Goal: Understand process/instructions: Learn how to perform a task or action

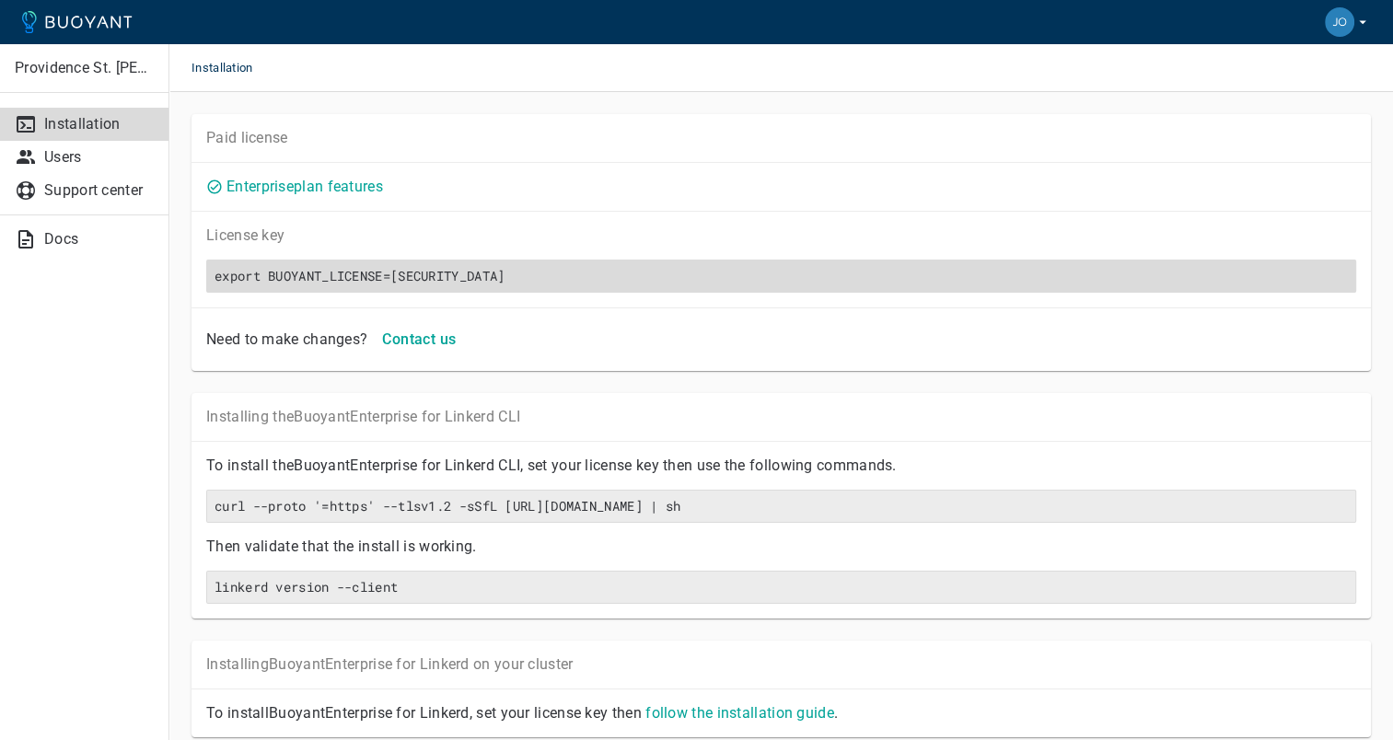
scroll to position [0, 113]
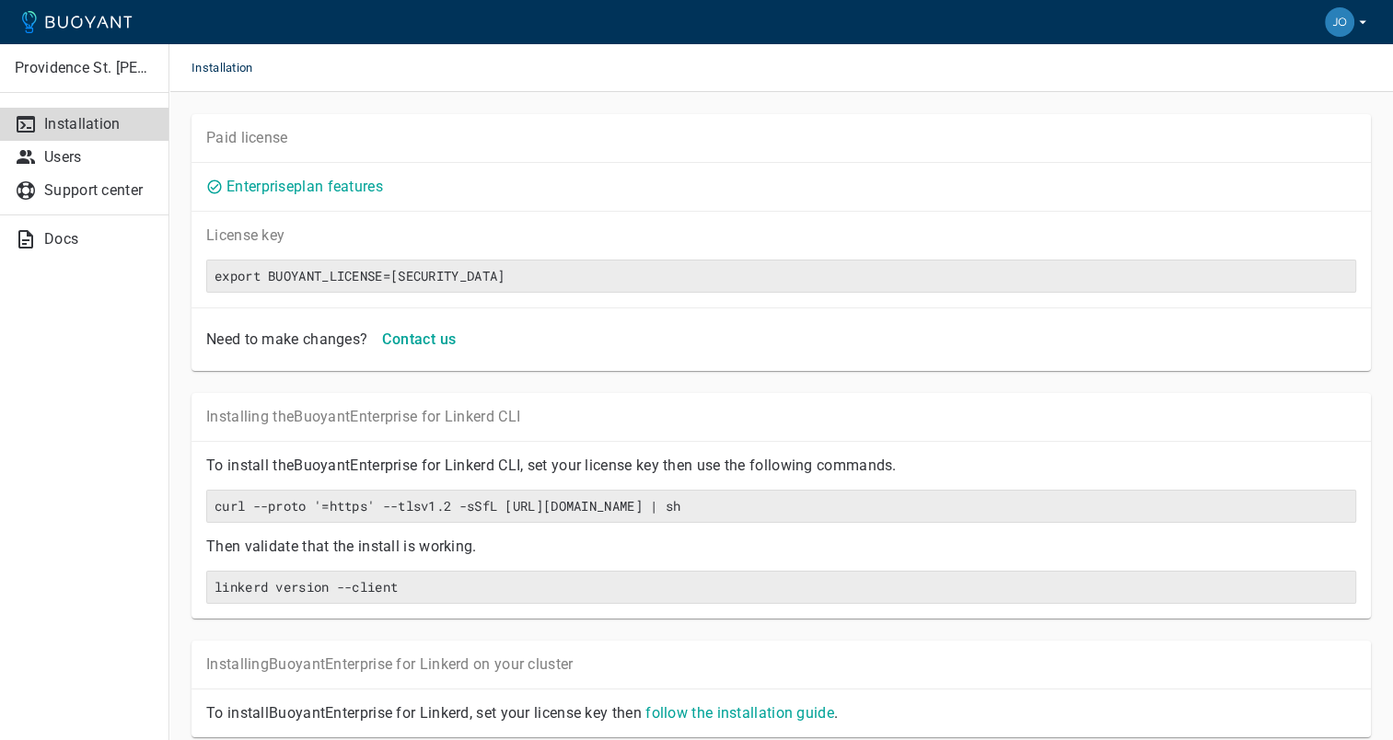
click at [1344, 32] on img "button" at bounding box center [1339, 21] width 29 height 29
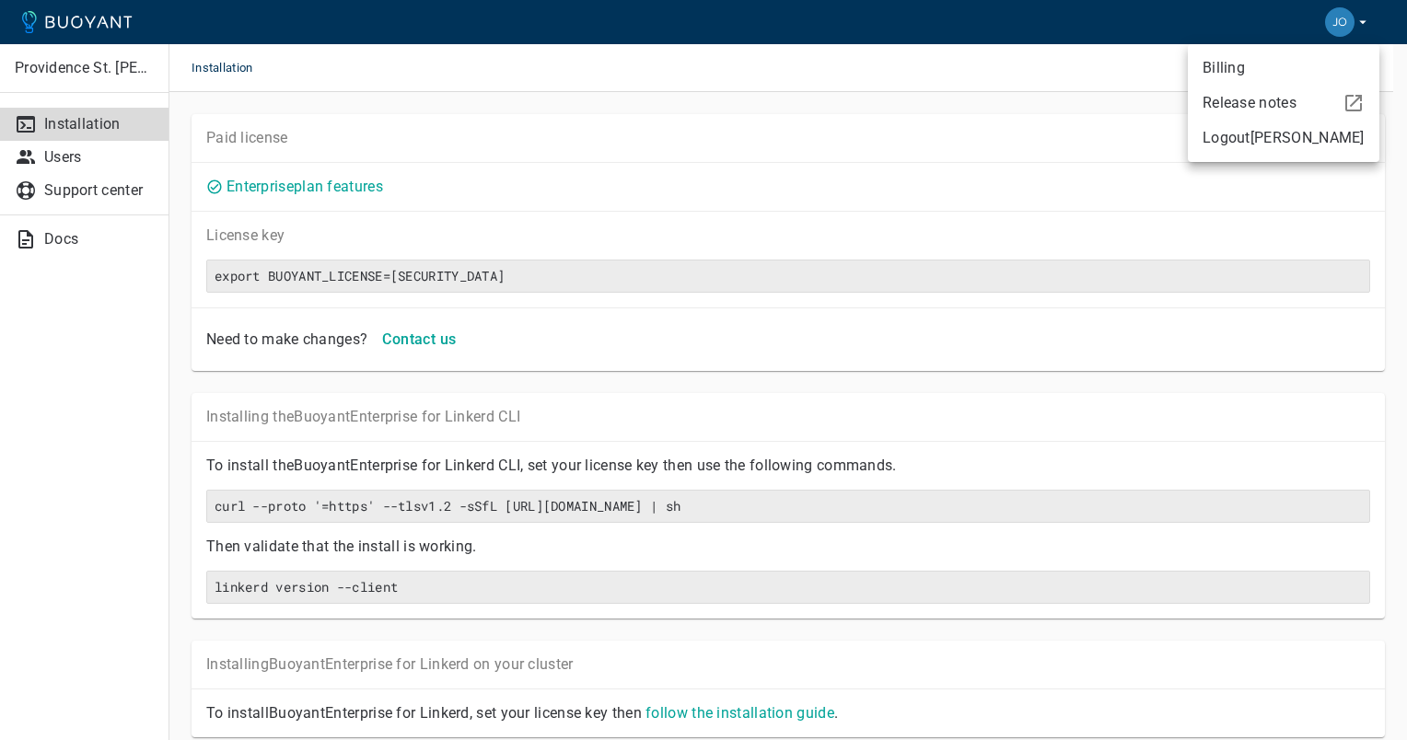
click at [472, 317] on div at bounding box center [703, 370] width 1407 height 740
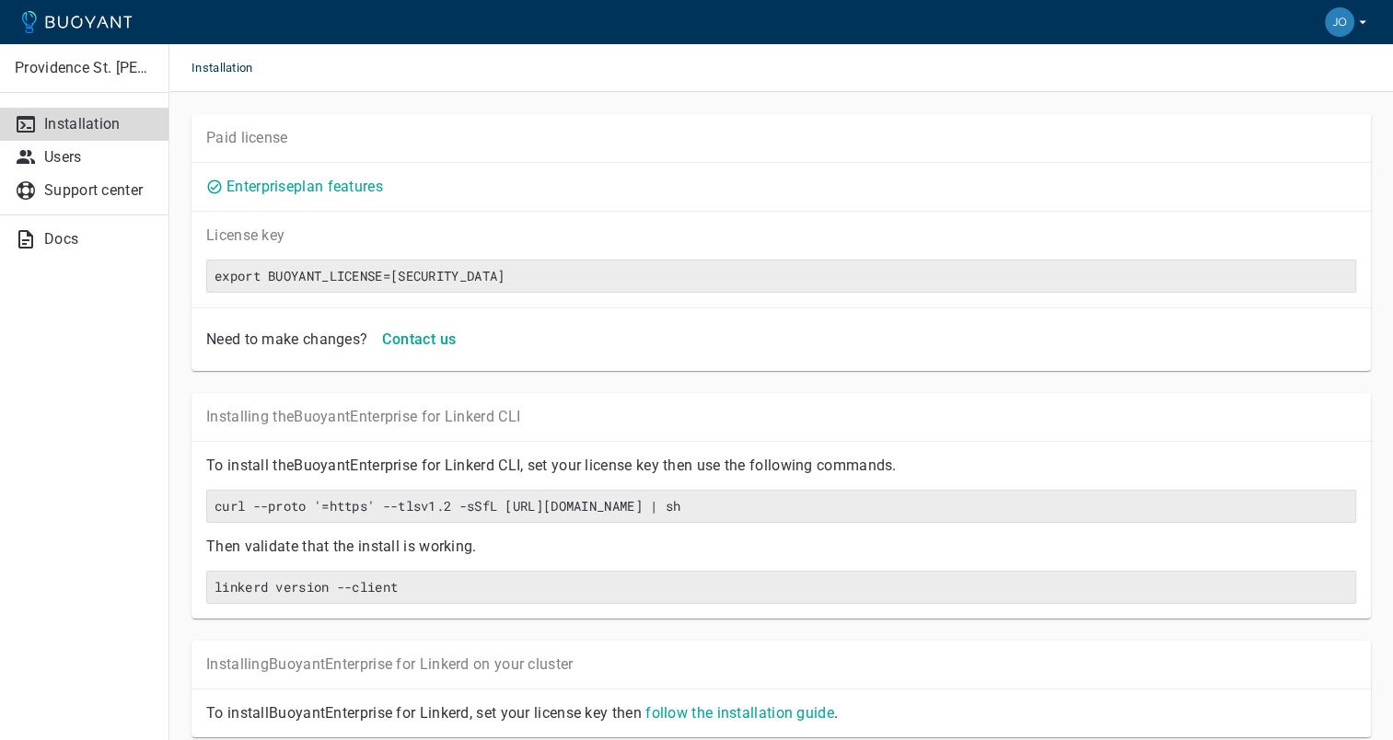
scroll to position [83, 0]
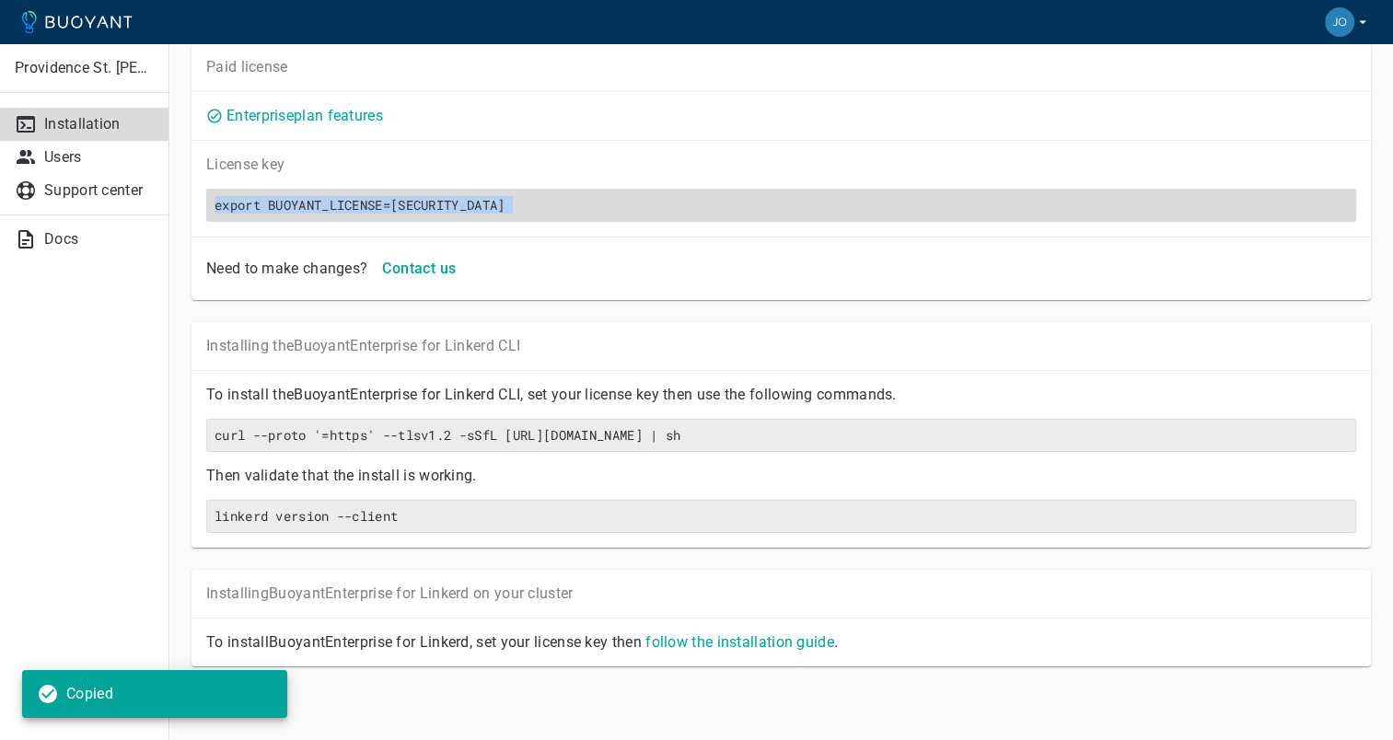
click at [215, 197] on h6 "export BUOYANT_LICENSE=[SECURITY_DATA]" at bounding box center [782, 205] width 1134 height 17
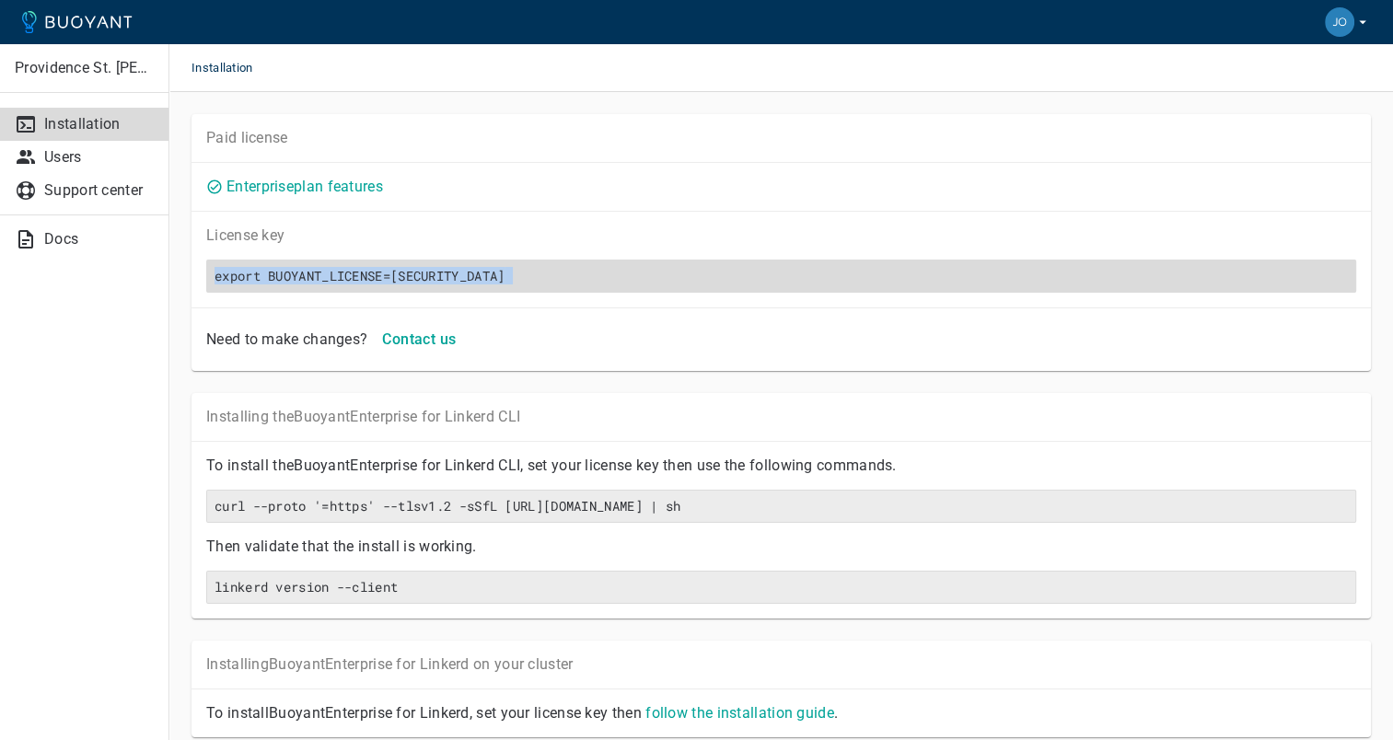
scroll to position [0, 0]
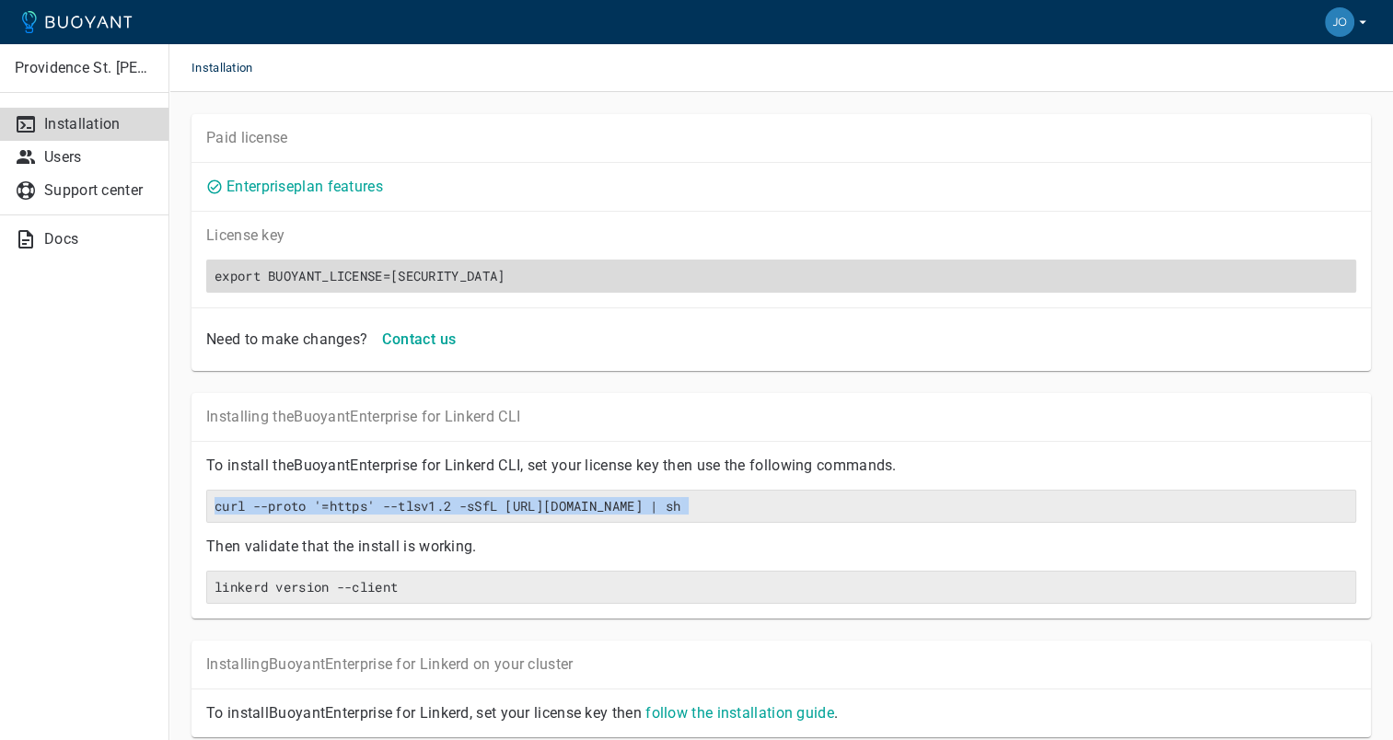
click at [242, 268] on h6 "export BUOYANT_LICENSE=[SECURITY_DATA]" at bounding box center [782, 276] width 1134 height 17
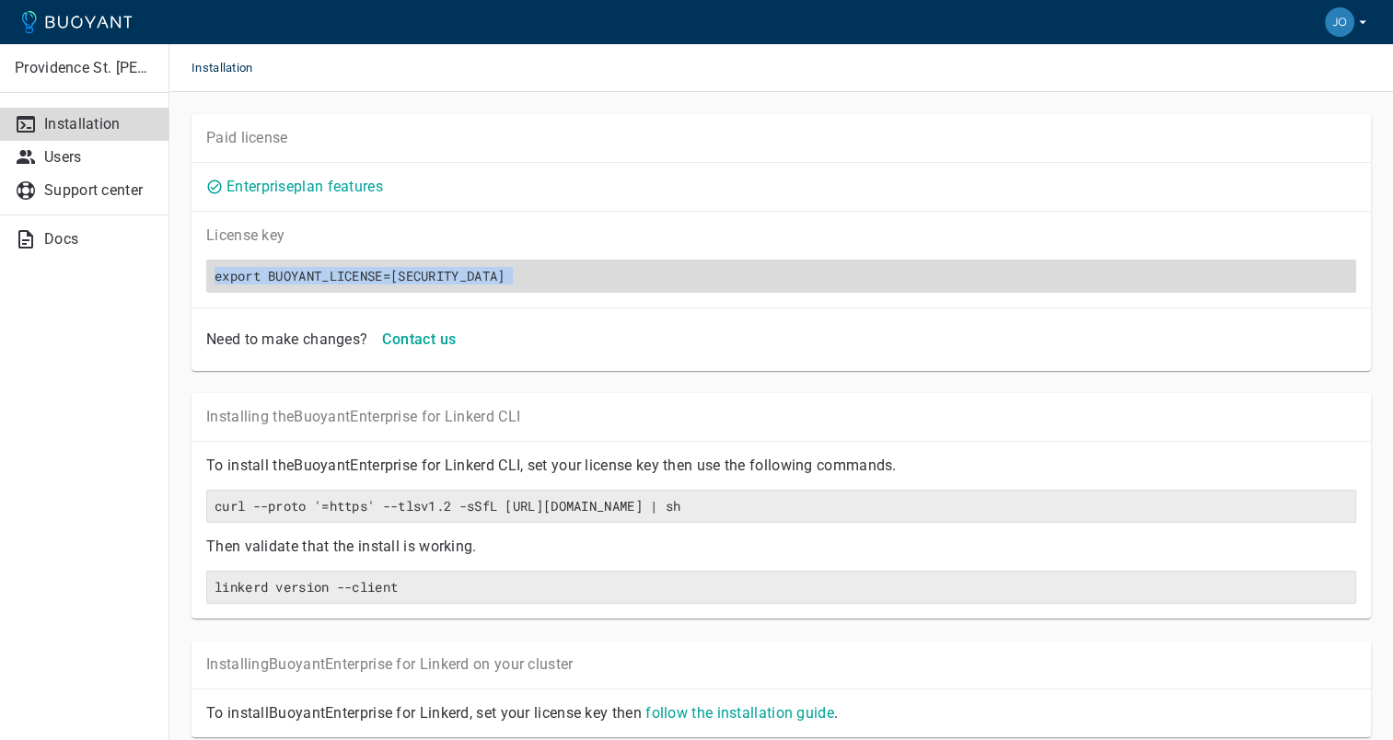
copy h6 "export BUOYANT_LICENSE=[SECURITY_DATA]"
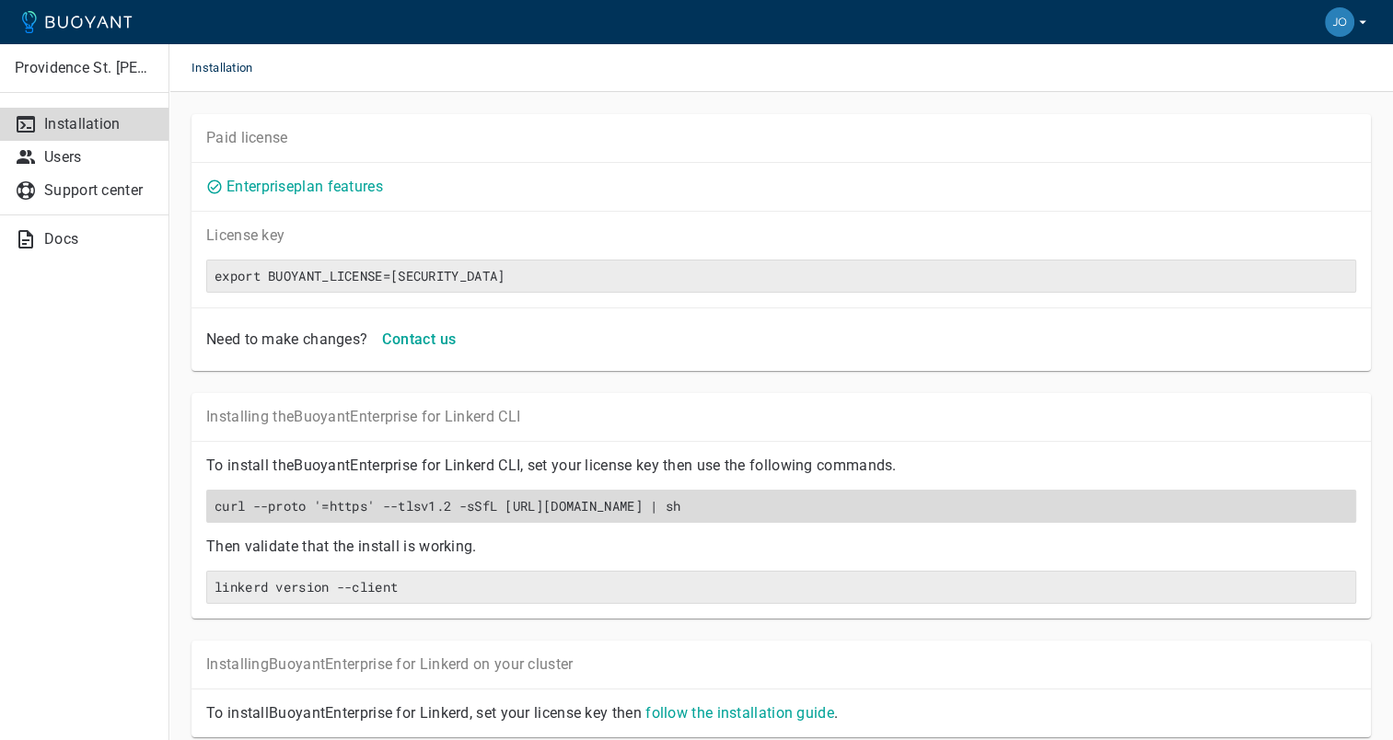
click at [318, 523] on div "curl --proto '=https' --tlsv1.2 -sSfL [URL][DOMAIN_NAME] | sh" at bounding box center [781, 506] width 1150 height 33
click at [307, 515] on h6 "curl --proto '=https' --tlsv1.2 -sSfL [URL][DOMAIN_NAME] | sh" at bounding box center [782, 506] width 1134 height 17
copy h6 "curl --proto '=https' --tlsv1.2 -sSfL [URL][DOMAIN_NAME] | sh"
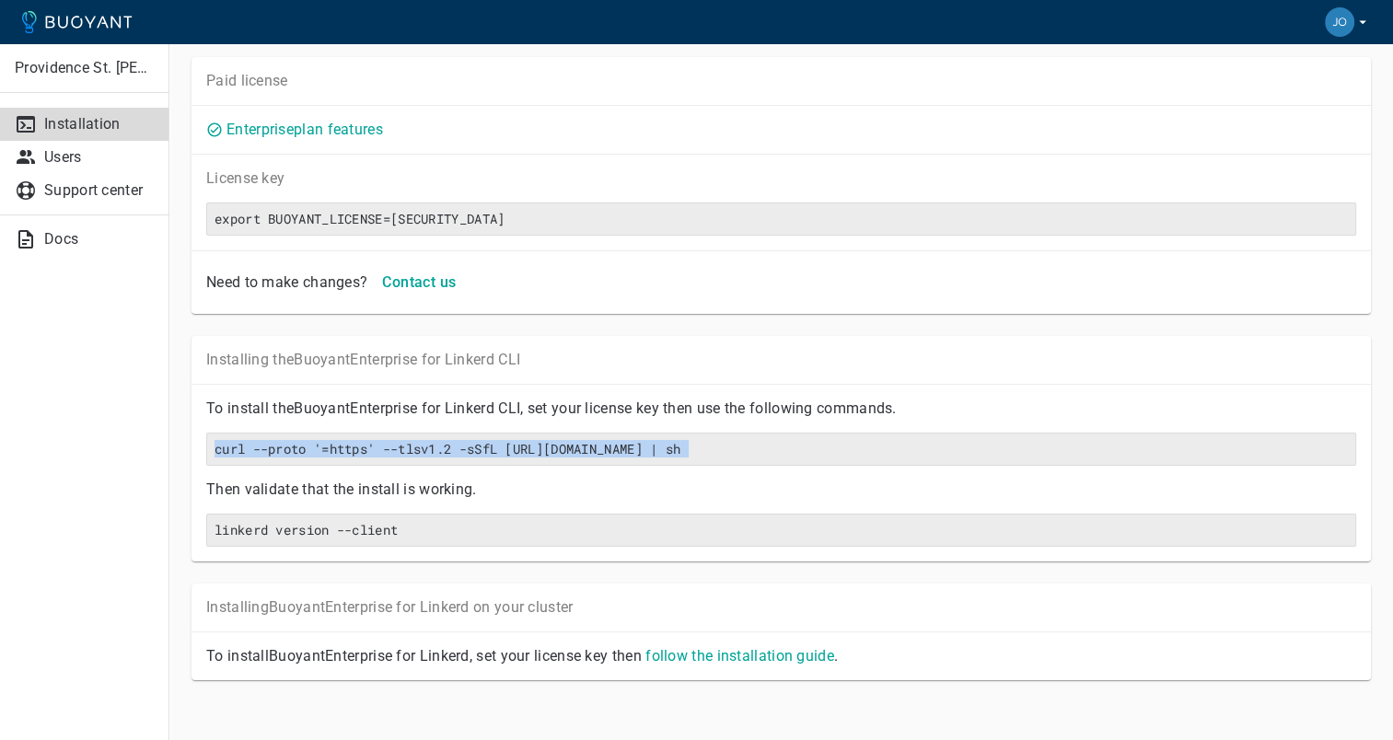
scroll to position [83, 0]
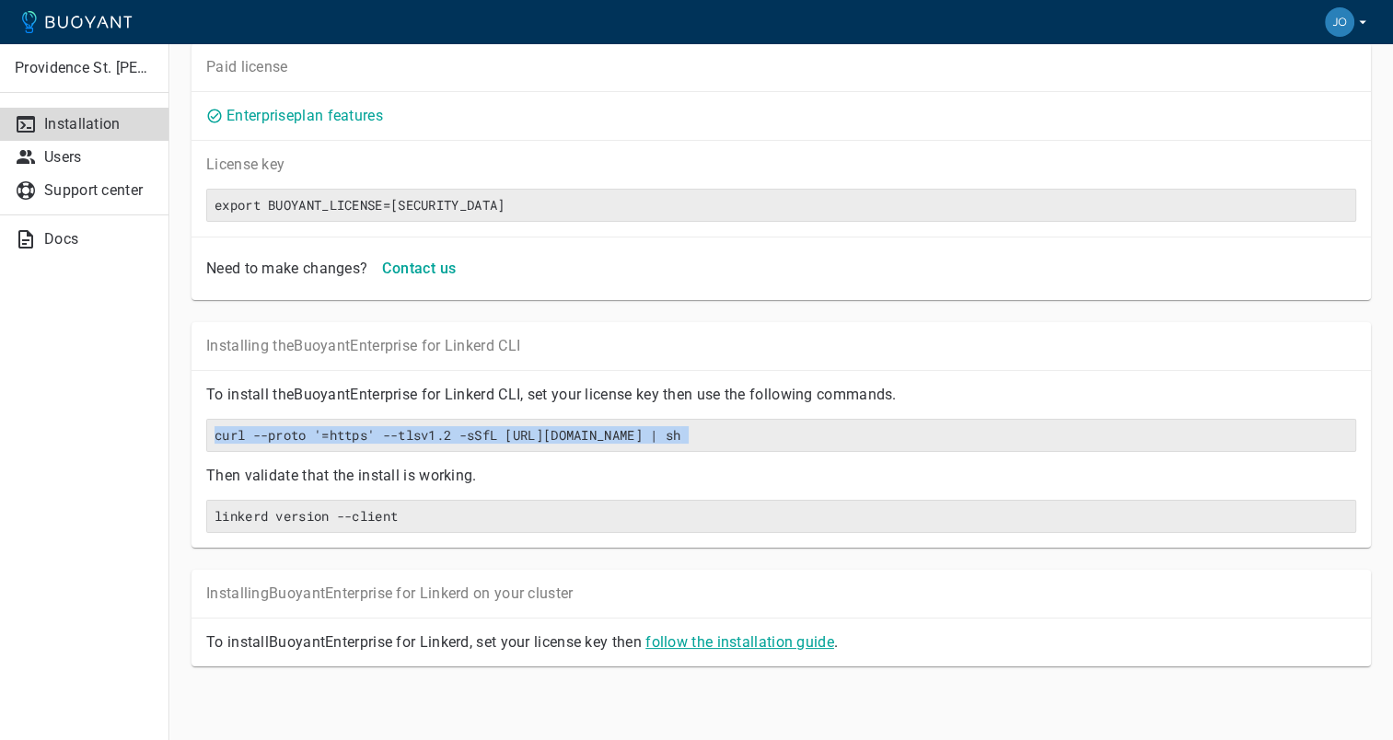
click at [725, 645] on link "follow the installation guide" at bounding box center [740, 642] width 189 height 17
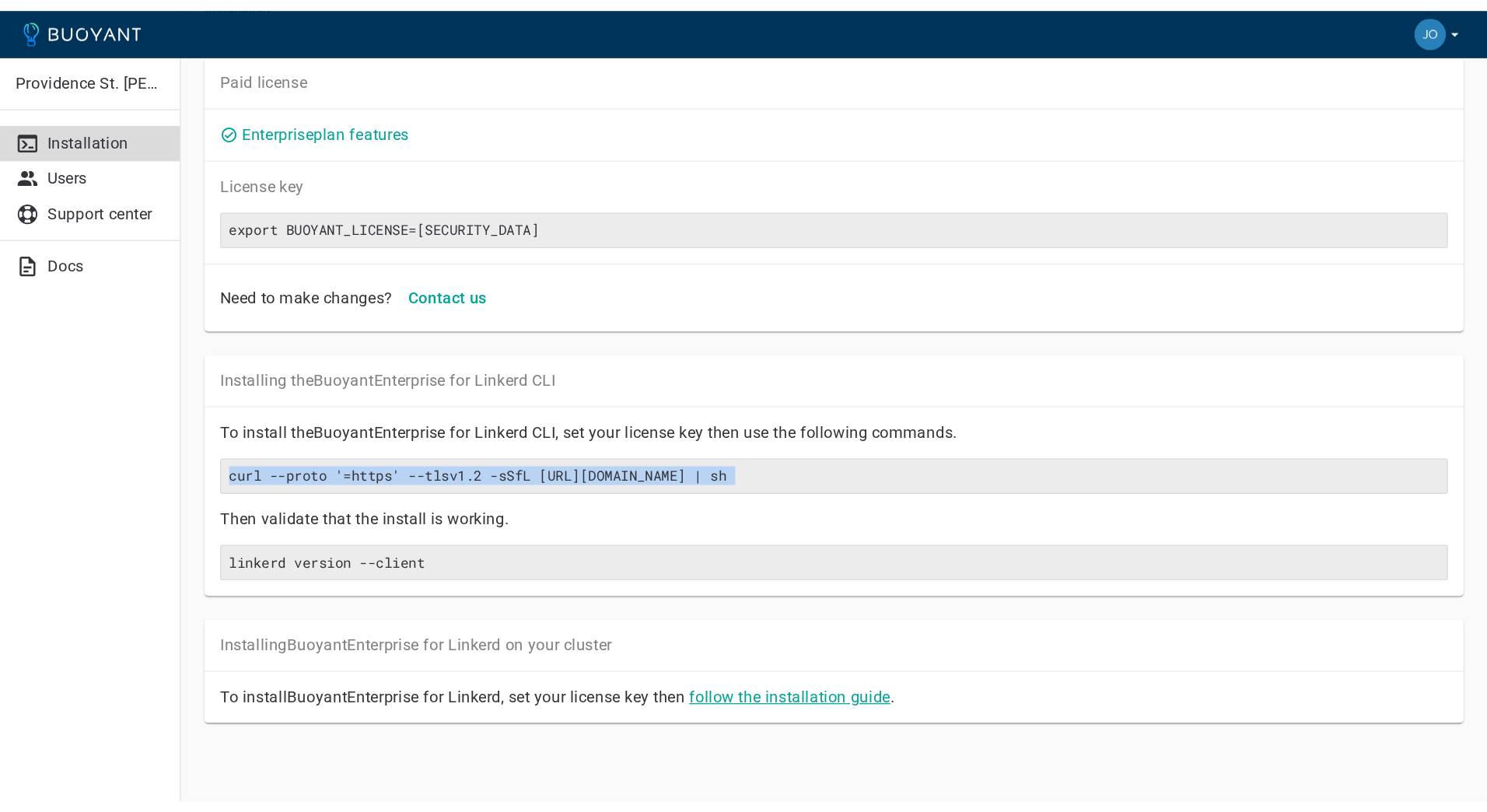
scroll to position [0, 0]
